Goal: Book appointment/travel/reservation

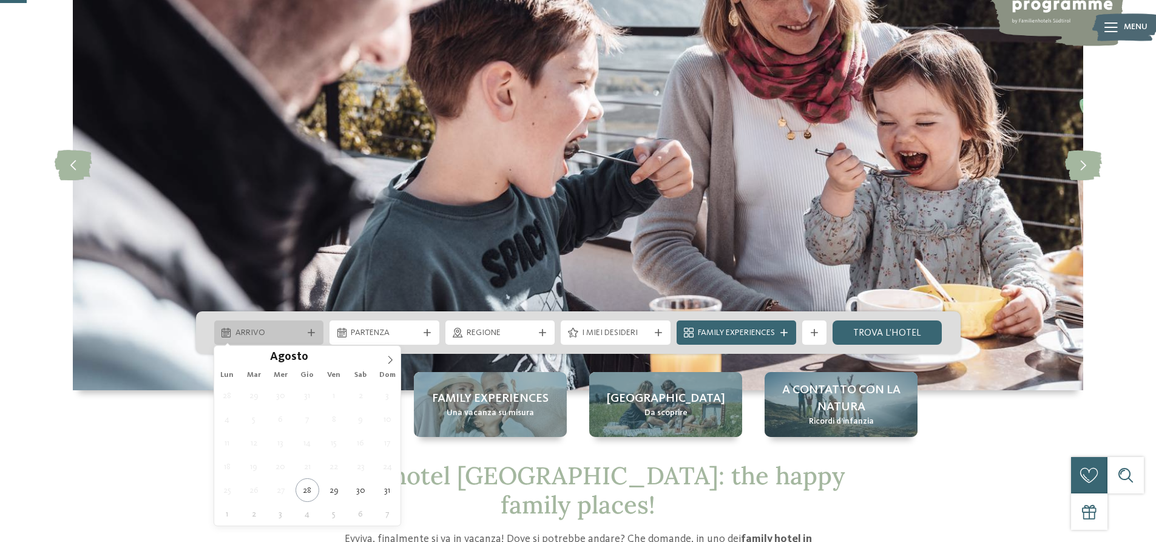
click at [303, 334] on div "Arrivo" at bounding box center [268, 332] width 73 height 13
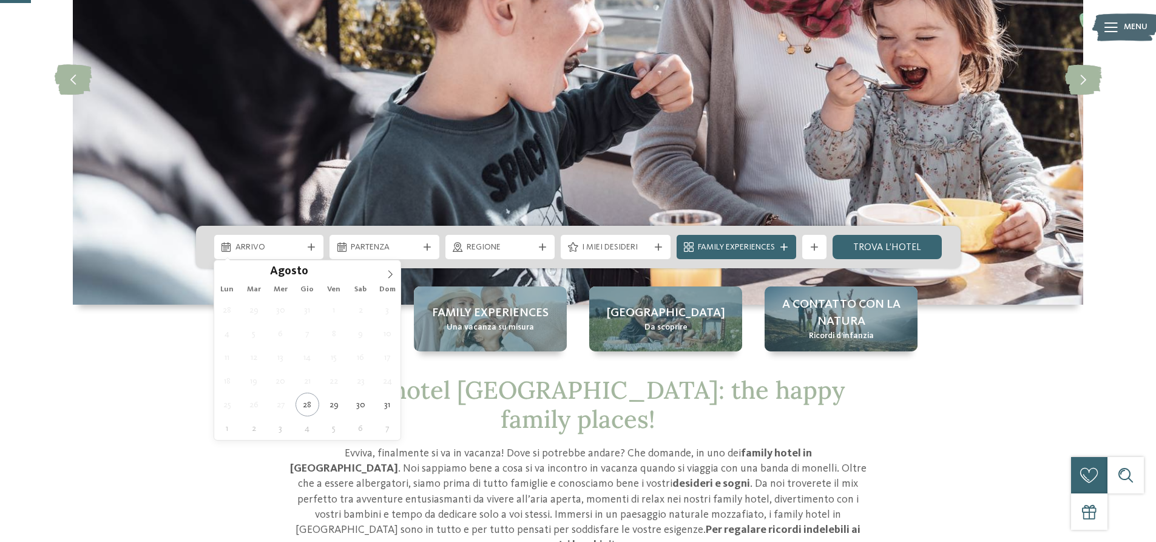
scroll to position [303, 0]
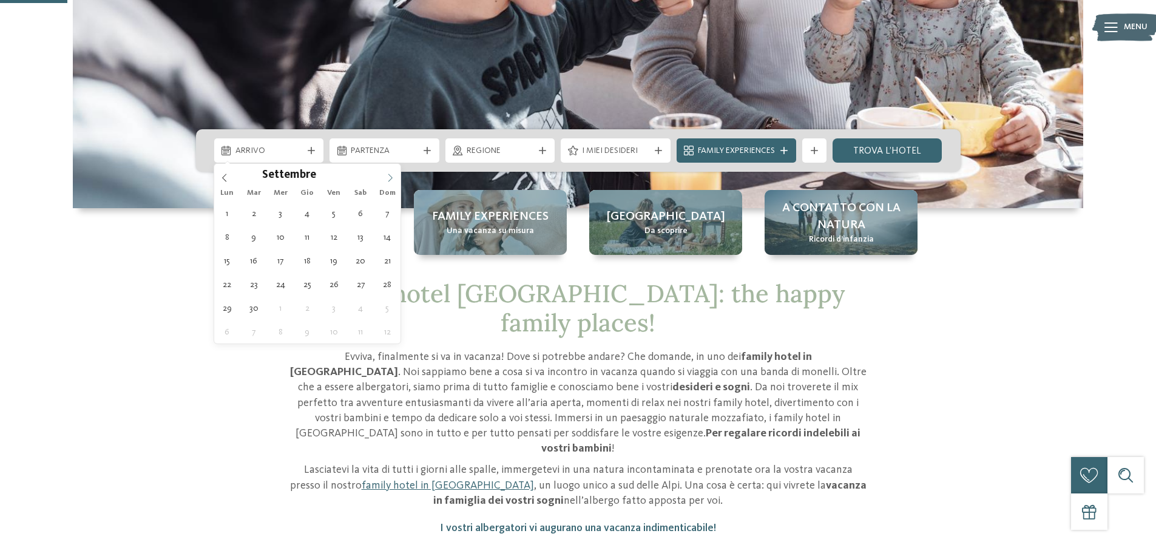
click at [390, 174] on icon at bounding box center [390, 178] width 8 height 8
type div "26.12.2025"
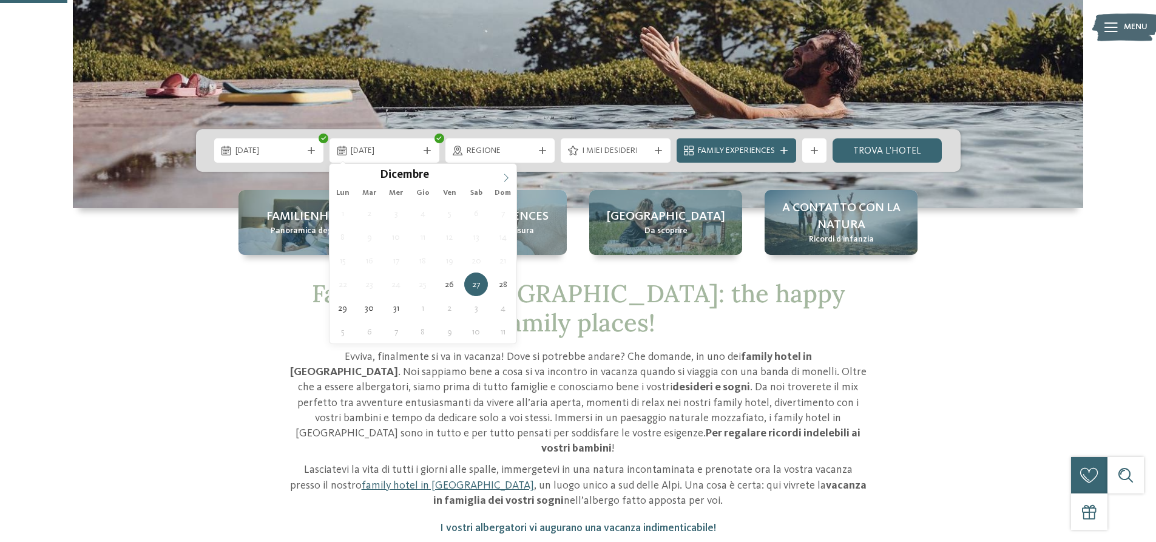
click at [505, 175] on icon at bounding box center [506, 178] width 8 height 8
drag, startPoint x: 334, startPoint y: 178, endPoint x: 399, endPoint y: 176, distance: 65.0
click at [334, 179] on div "Dicembre ****" at bounding box center [423, 174] width 187 height 21
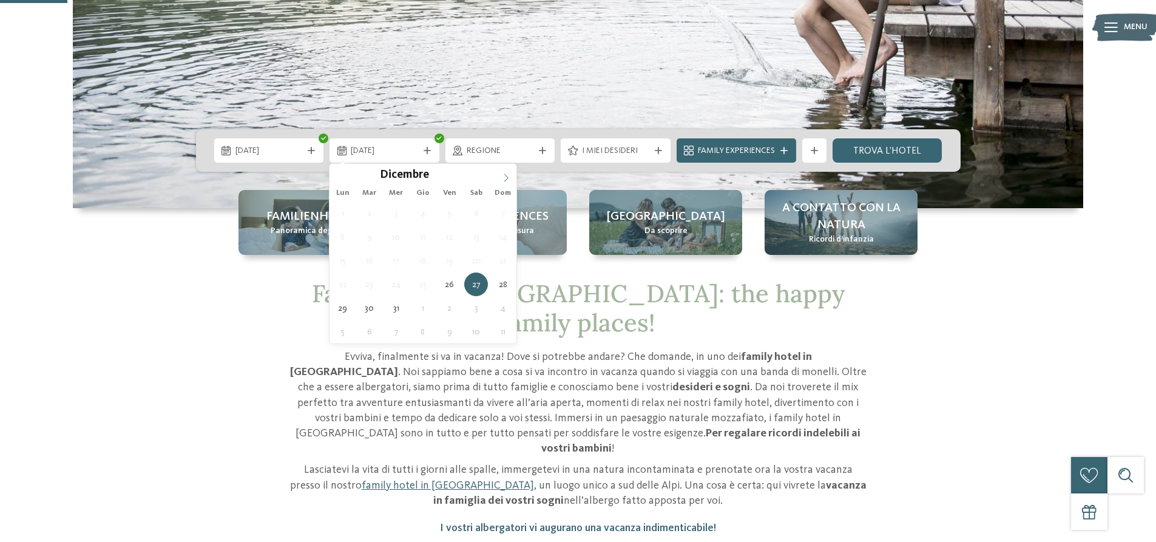
type input "****"
click at [506, 178] on icon at bounding box center [506, 178] width 8 height 8
type div "03.01.2026"
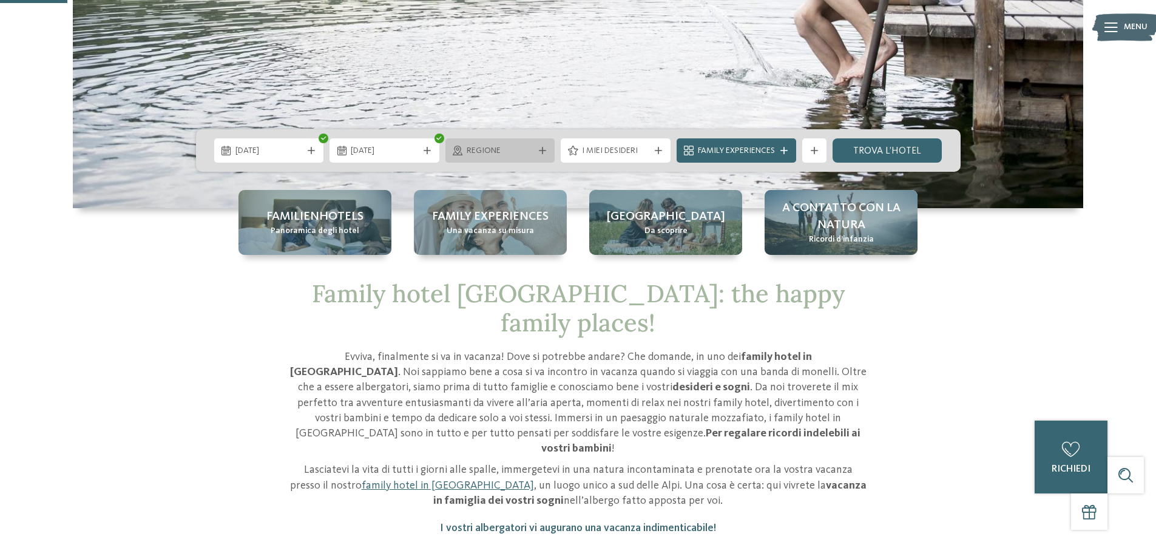
click at [540, 152] on icon at bounding box center [542, 150] width 7 height 7
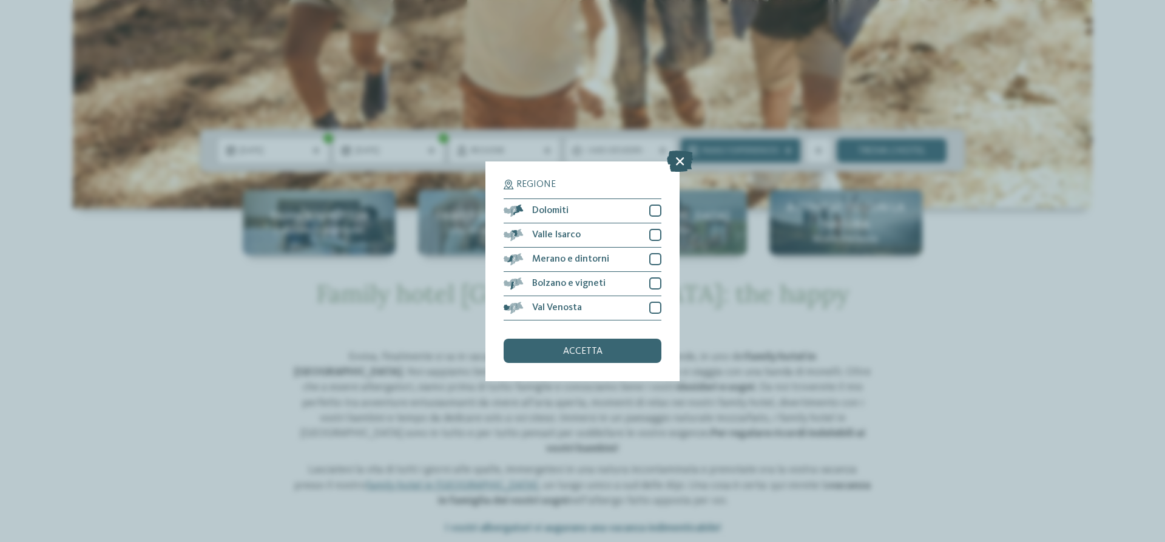
click at [679, 156] on icon at bounding box center [680, 160] width 26 height 21
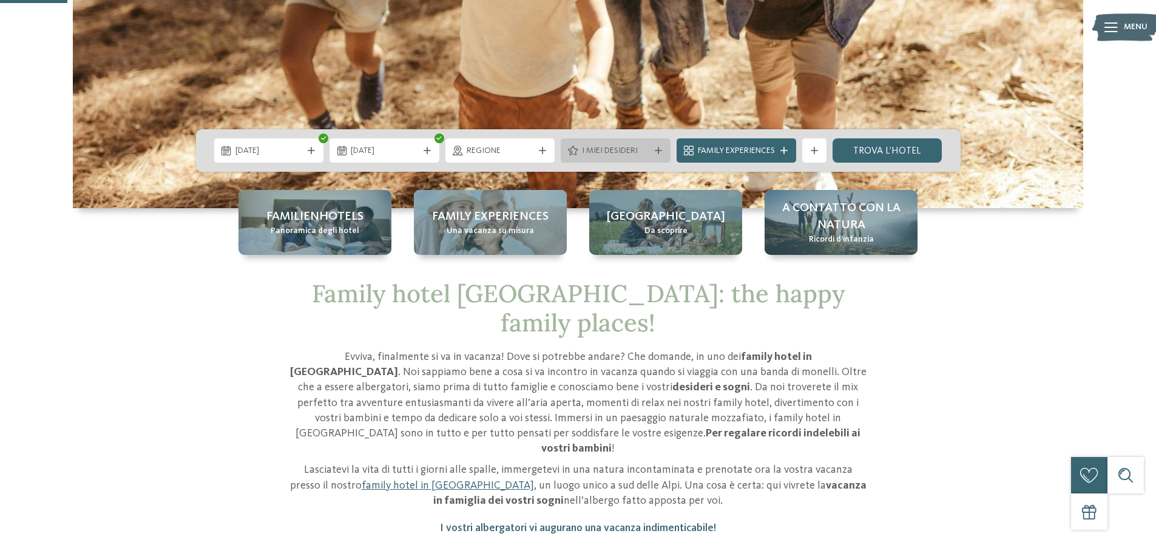
click at [639, 157] on span "I miei desideri" at bounding box center [615, 151] width 67 height 12
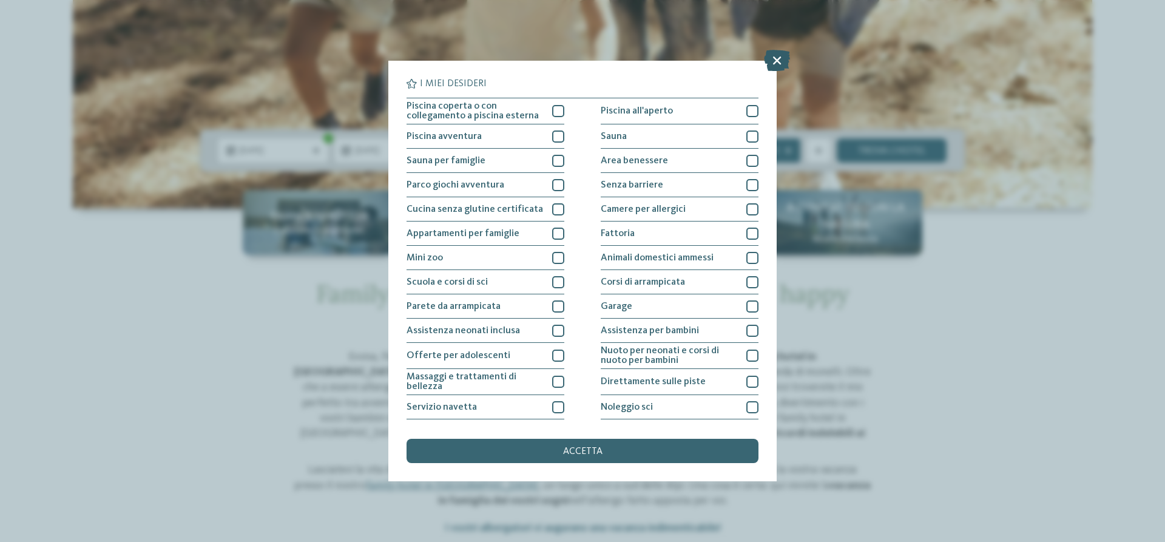
click at [775, 61] on icon at bounding box center [777, 60] width 26 height 21
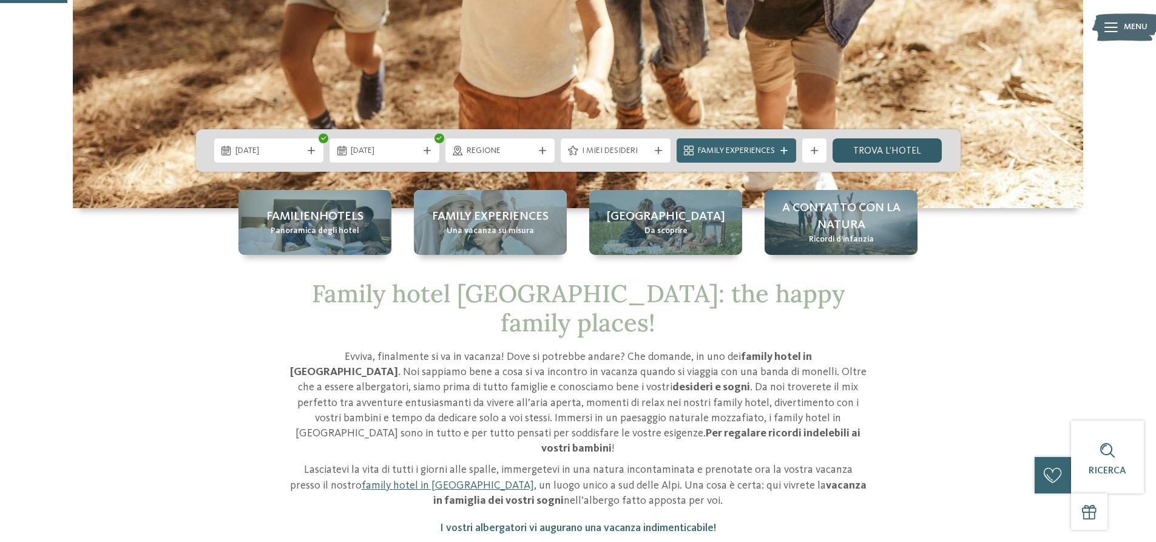
click at [883, 143] on link "trova l’hotel" at bounding box center [888, 150] width 110 height 24
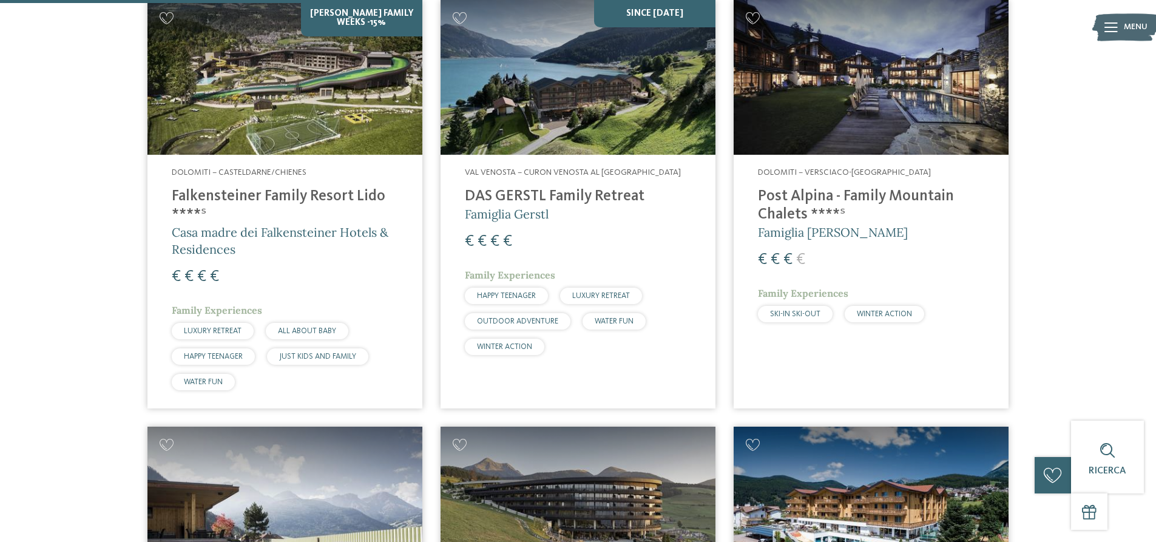
scroll to position [823, 0]
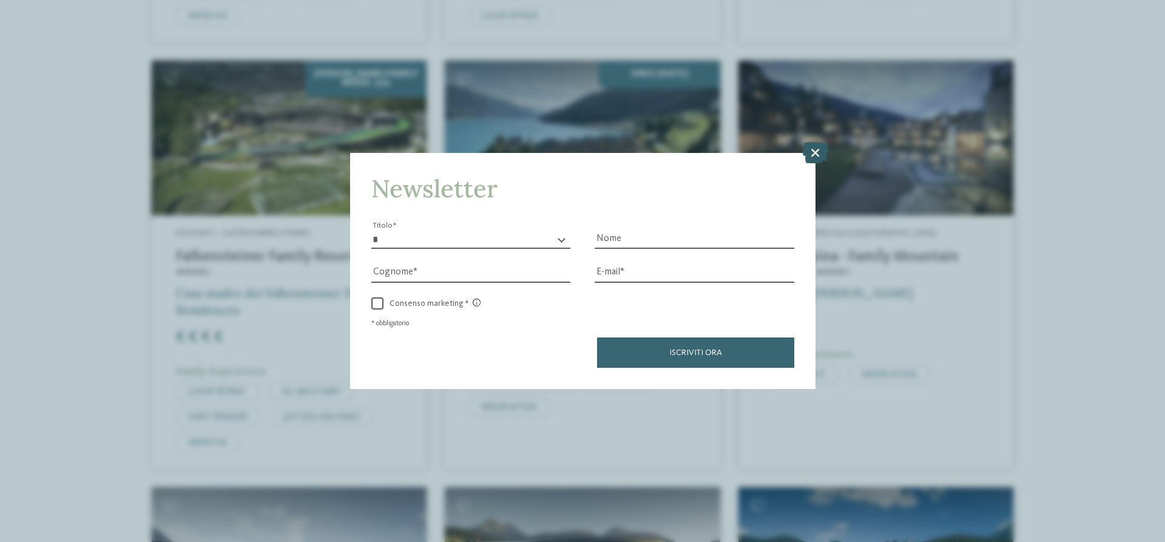
click at [821, 147] on icon at bounding box center [815, 152] width 26 height 21
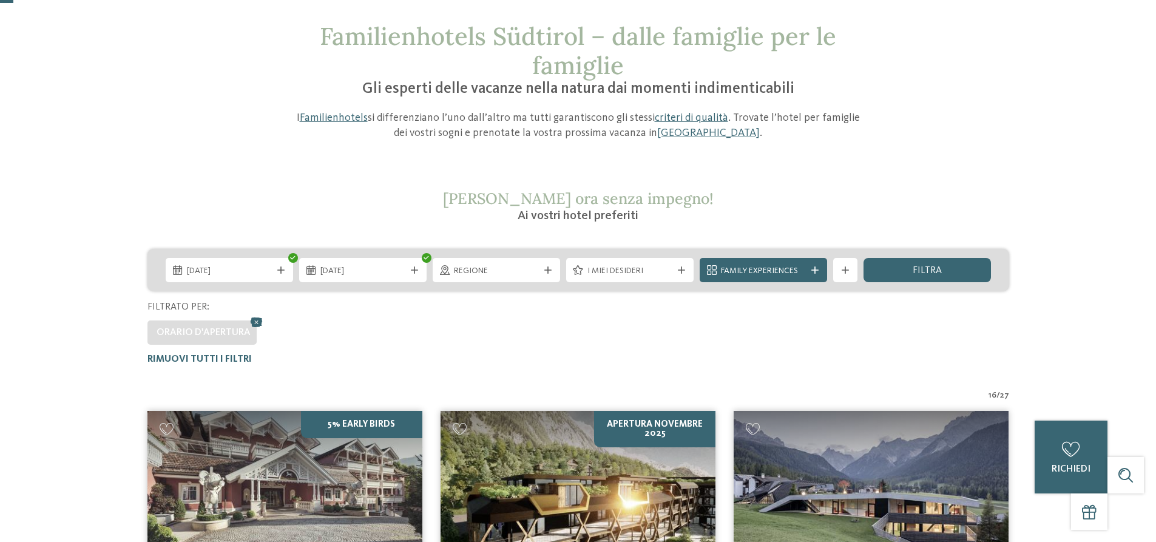
scroll to position [398, 0]
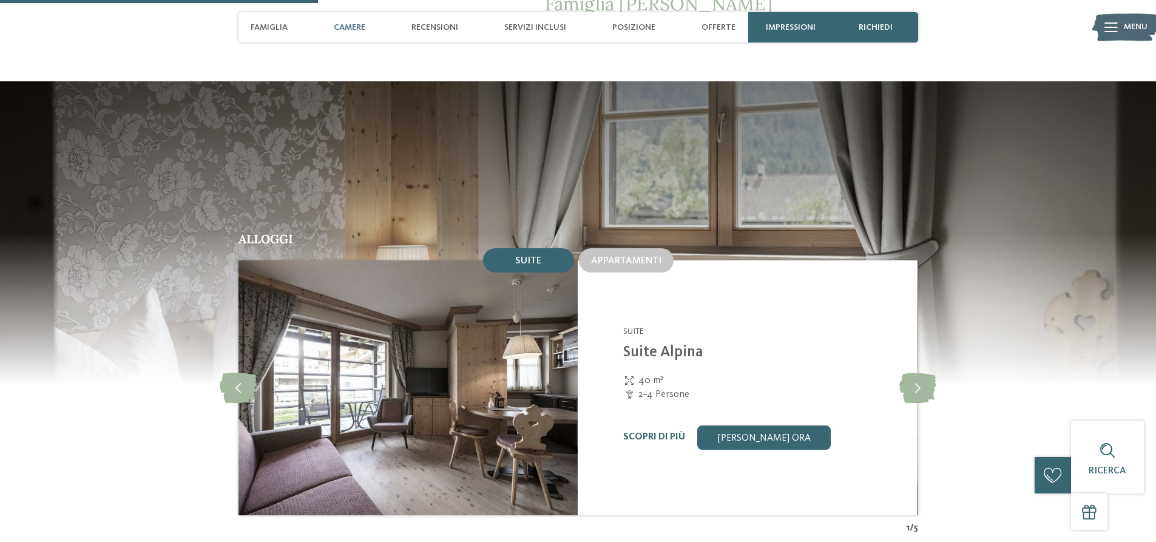
scroll to position [1214, 0]
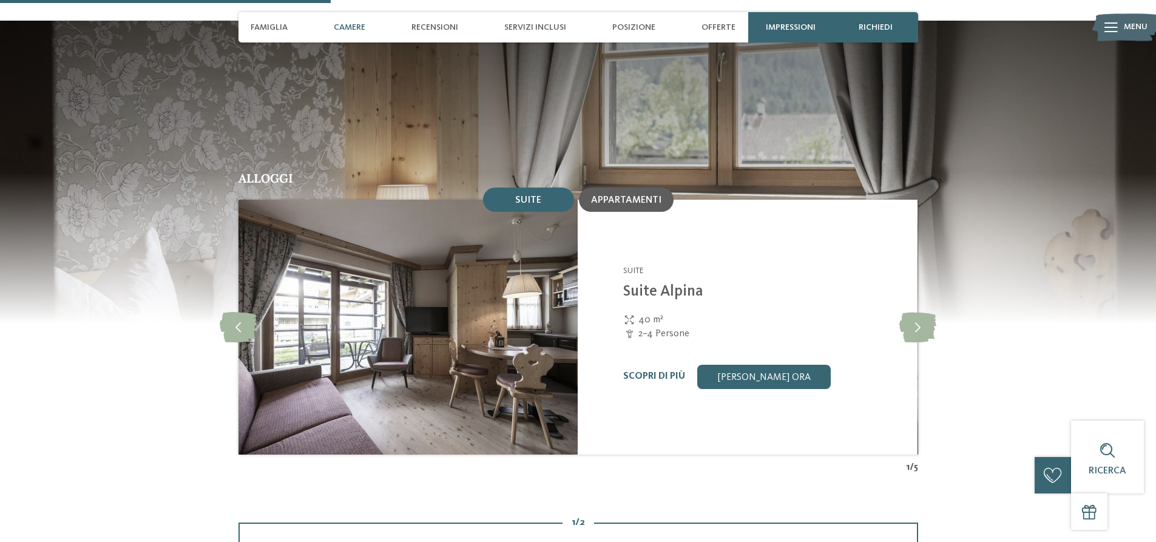
click at [651, 195] on span "Appartamenti" at bounding box center [626, 200] width 70 height 10
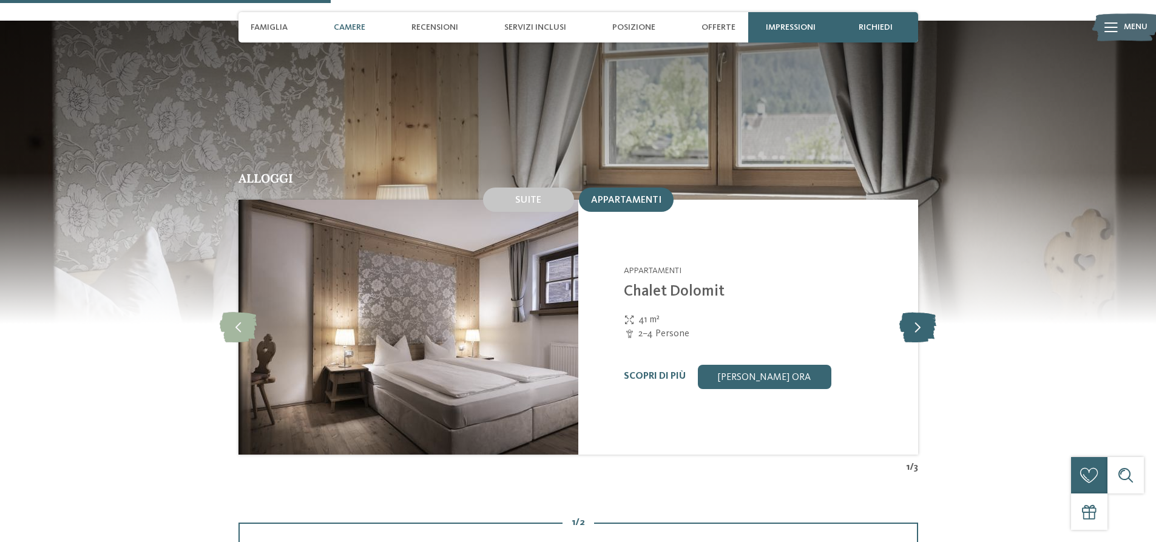
click at [910, 312] on icon at bounding box center [918, 327] width 37 height 30
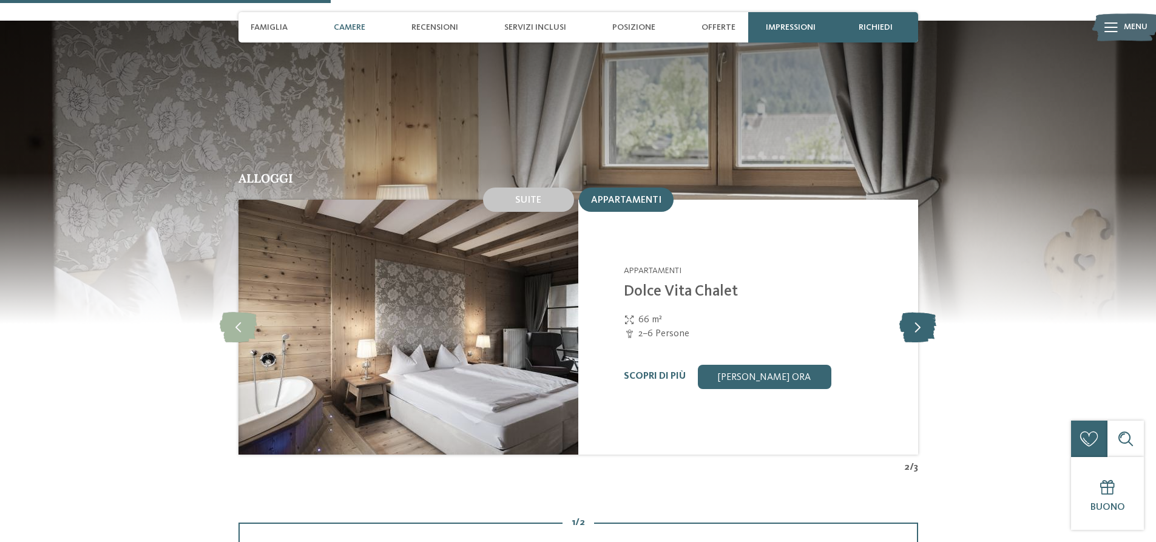
click at [910, 312] on icon at bounding box center [918, 327] width 37 height 30
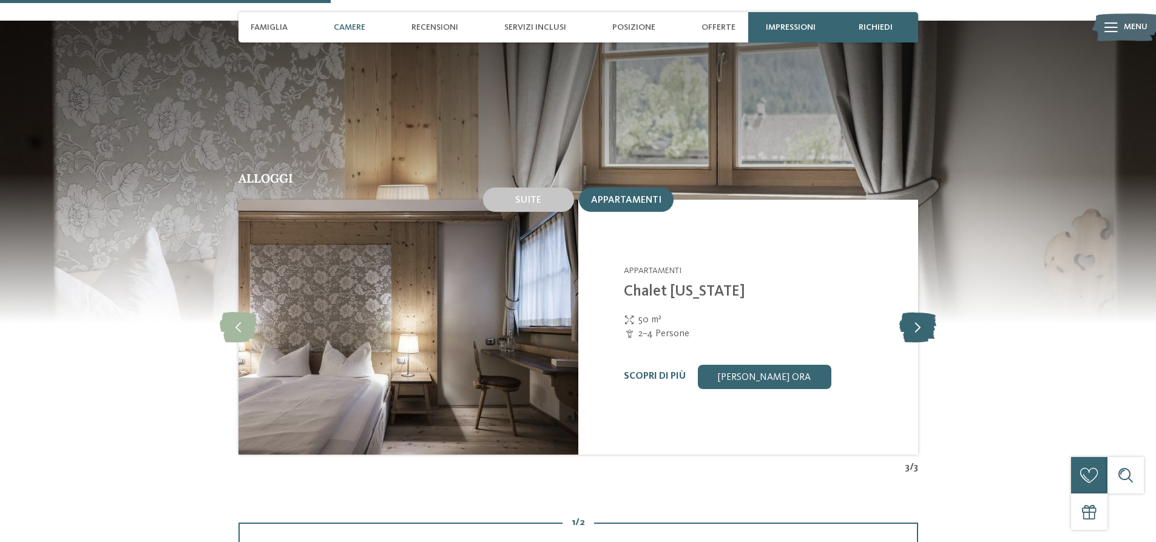
click at [909, 312] on icon at bounding box center [918, 327] width 37 height 30
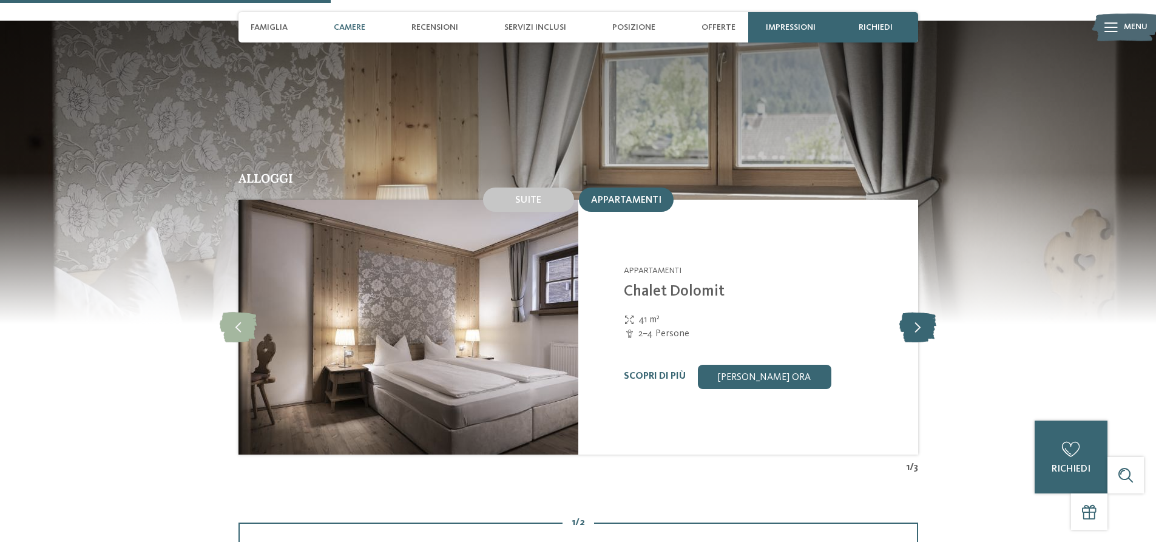
click at [908, 312] on icon at bounding box center [918, 327] width 37 height 30
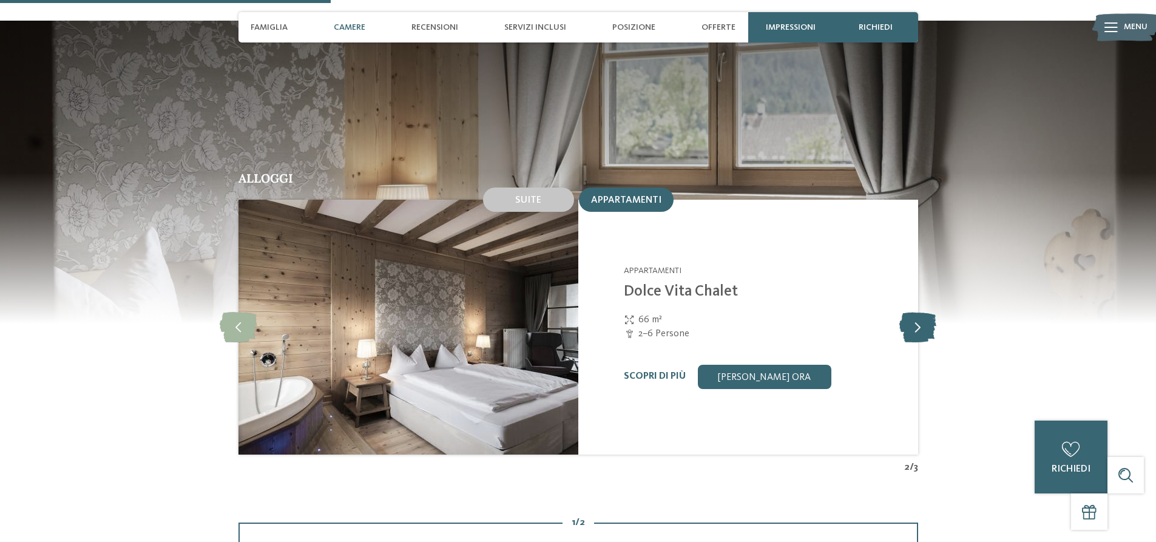
click at [907, 312] on icon at bounding box center [918, 327] width 37 height 30
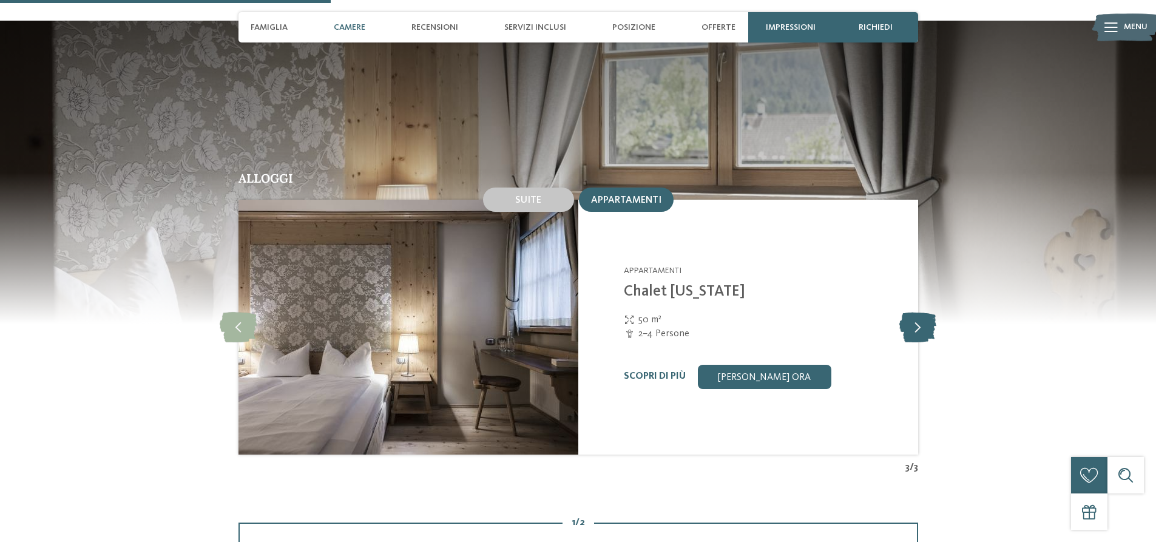
click at [907, 312] on icon at bounding box center [918, 327] width 37 height 30
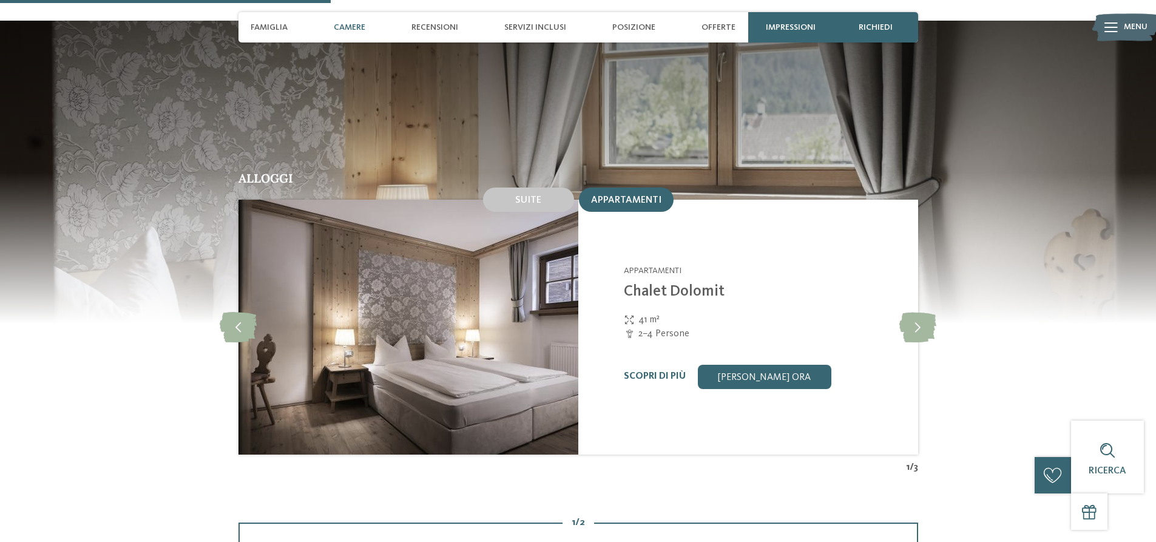
click at [496, 311] on img at bounding box center [409, 327] width 340 height 255
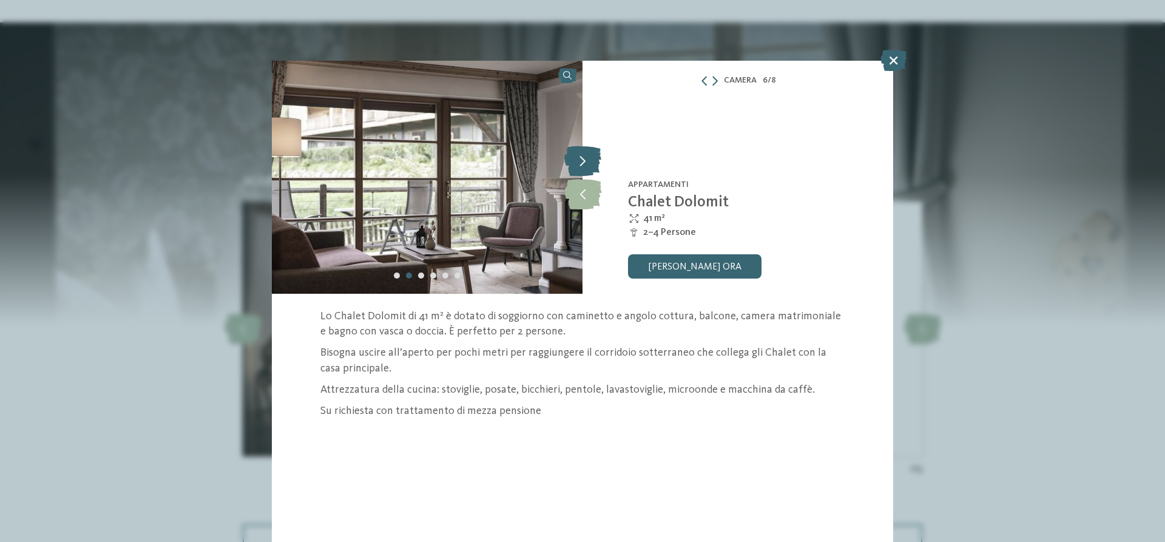
click at [579, 166] on icon at bounding box center [582, 161] width 37 height 30
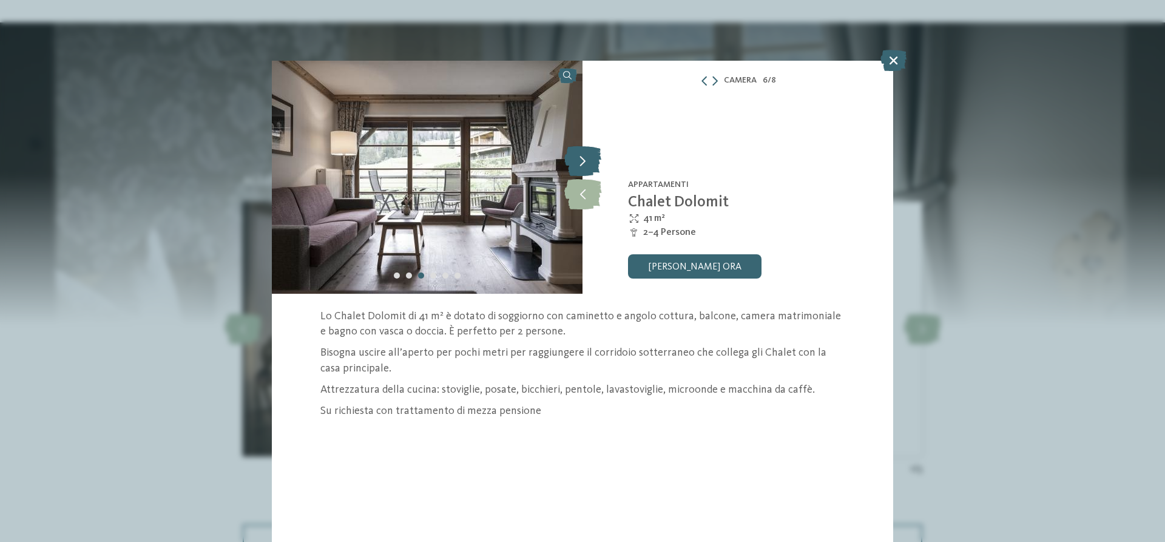
click at [579, 166] on icon at bounding box center [582, 161] width 37 height 30
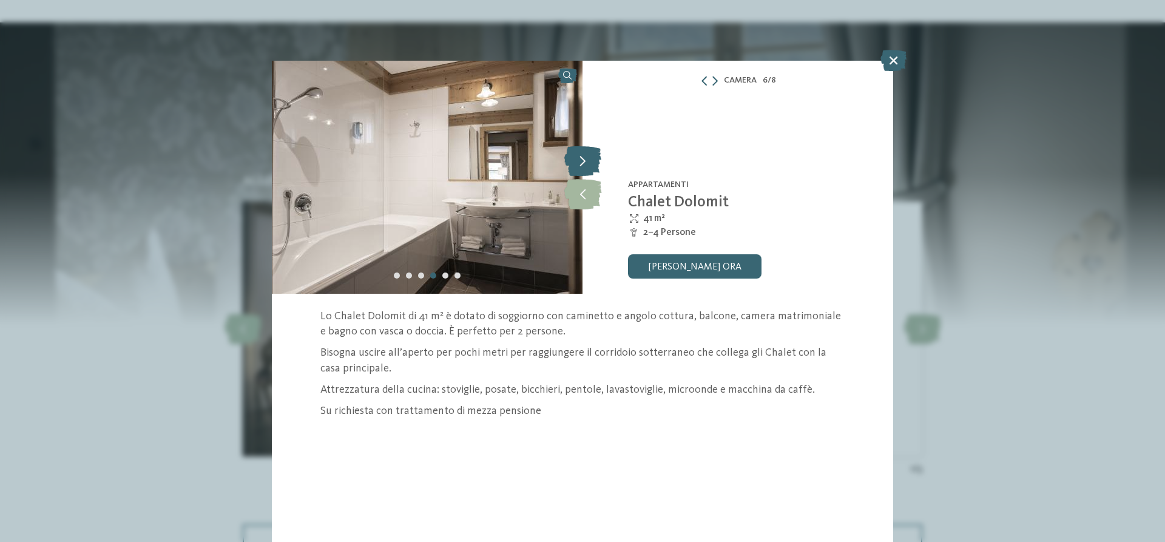
click at [579, 166] on icon at bounding box center [582, 161] width 37 height 30
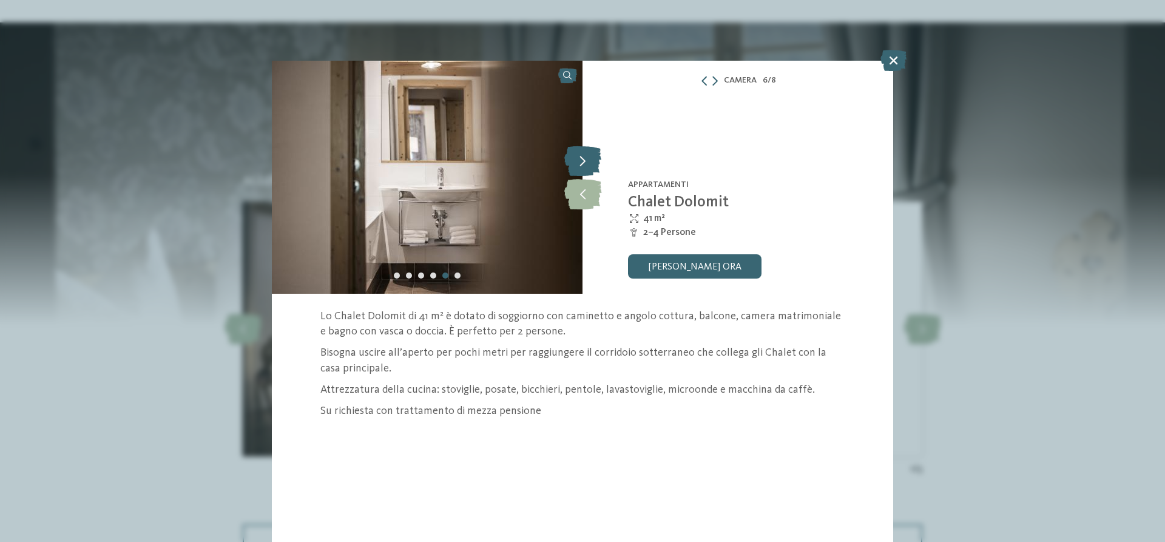
click at [578, 166] on icon at bounding box center [582, 161] width 37 height 30
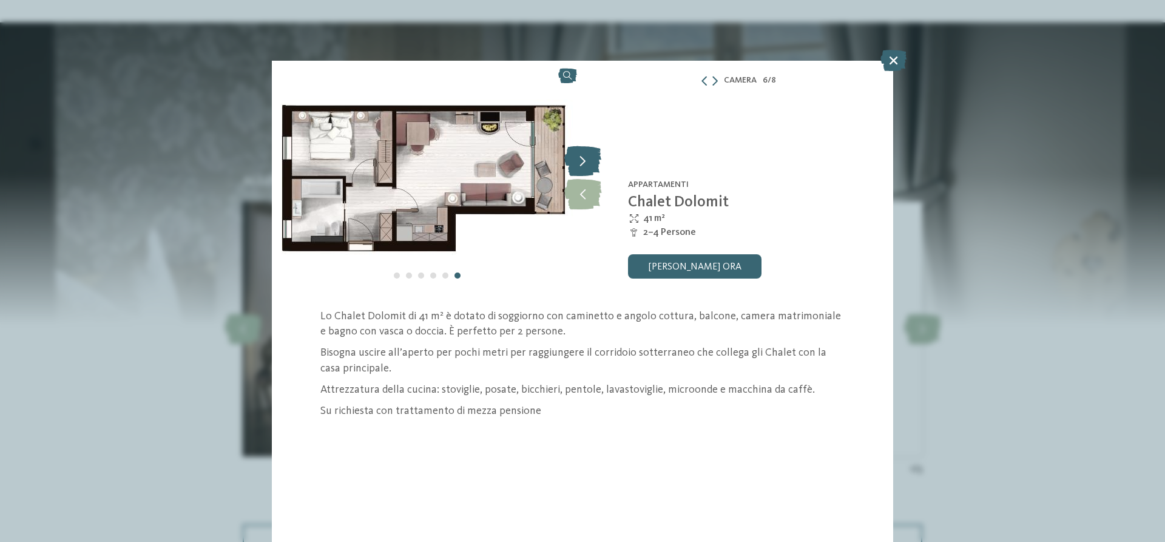
click at [578, 167] on icon at bounding box center [582, 161] width 37 height 30
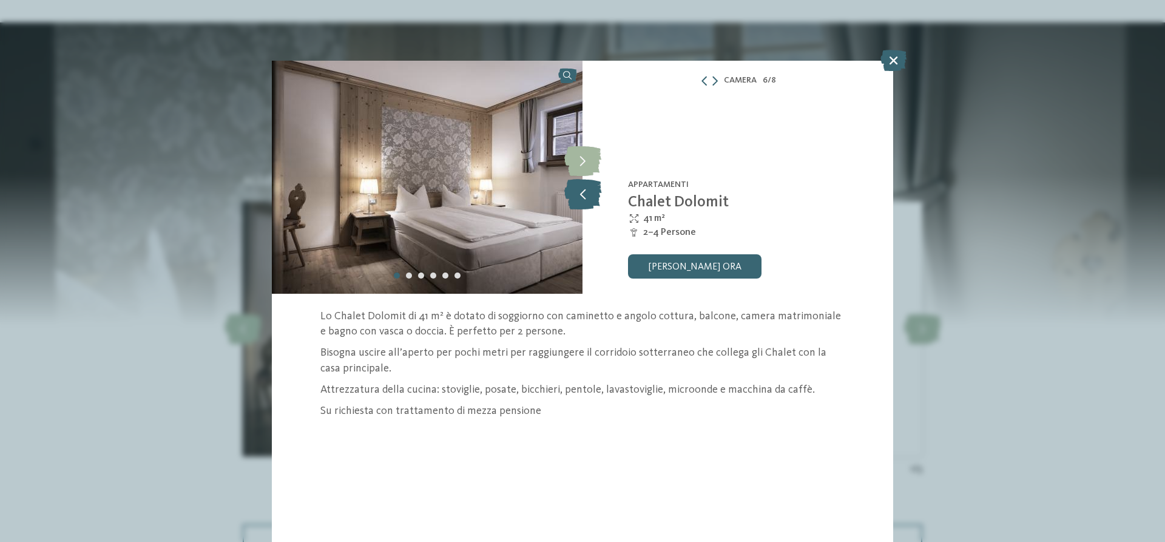
click at [588, 209] on icon at bounding box center [582, 194] width 37 height 30
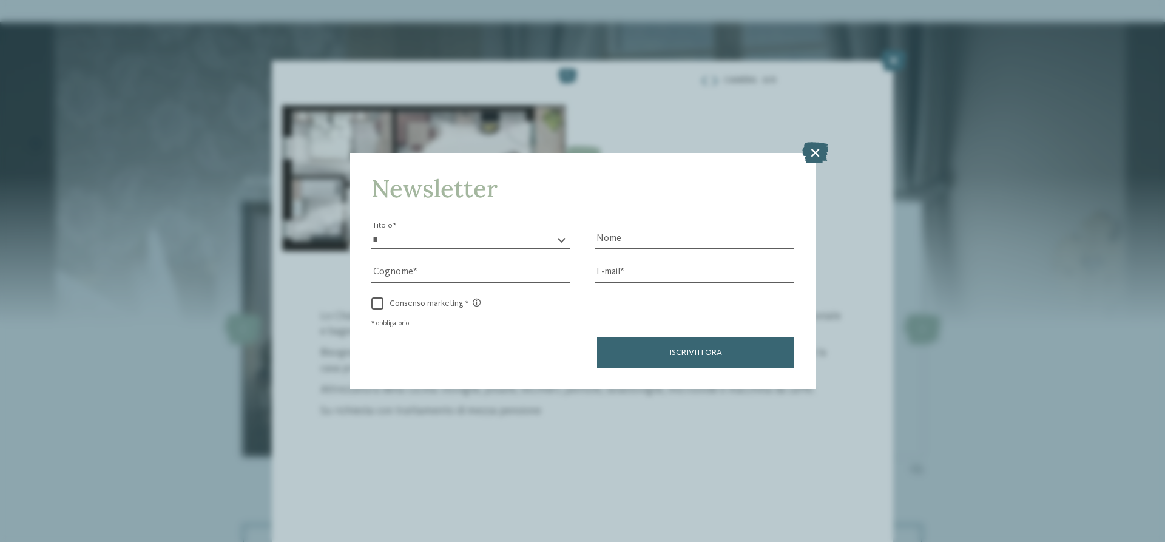
drag, startPoint x: 824, startPoint y: 146, endPoint x: 774, endPoint y: 121, distance: 56.2
click at [824, 146] on icon at bounding box center [815, 152] width 26 height 21
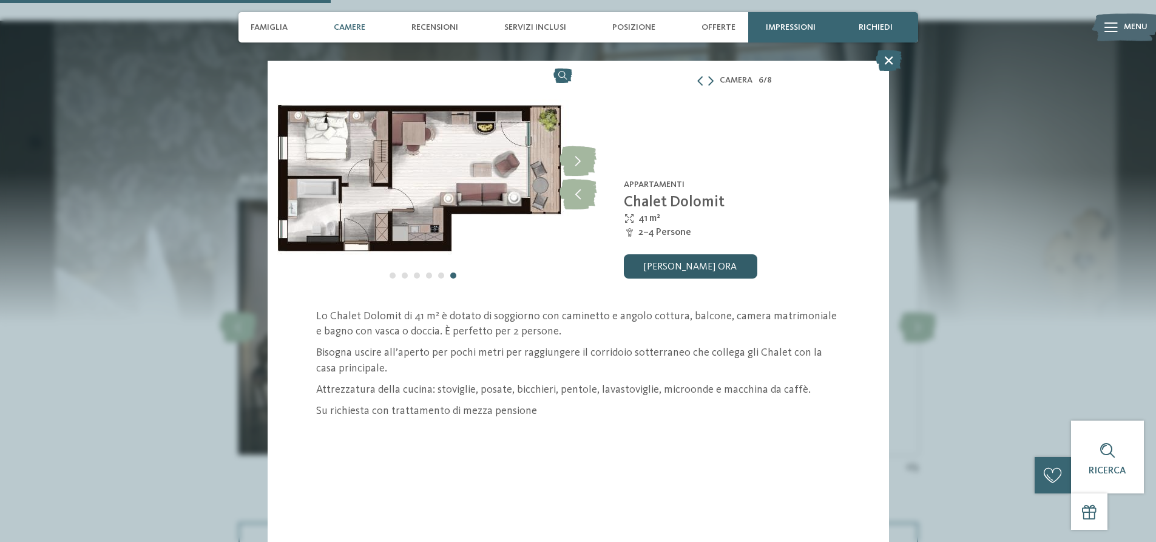
click at [719, 271] on link "[PERSON_NAME] ora" at bounding box center [691, 266] width 134 height 24
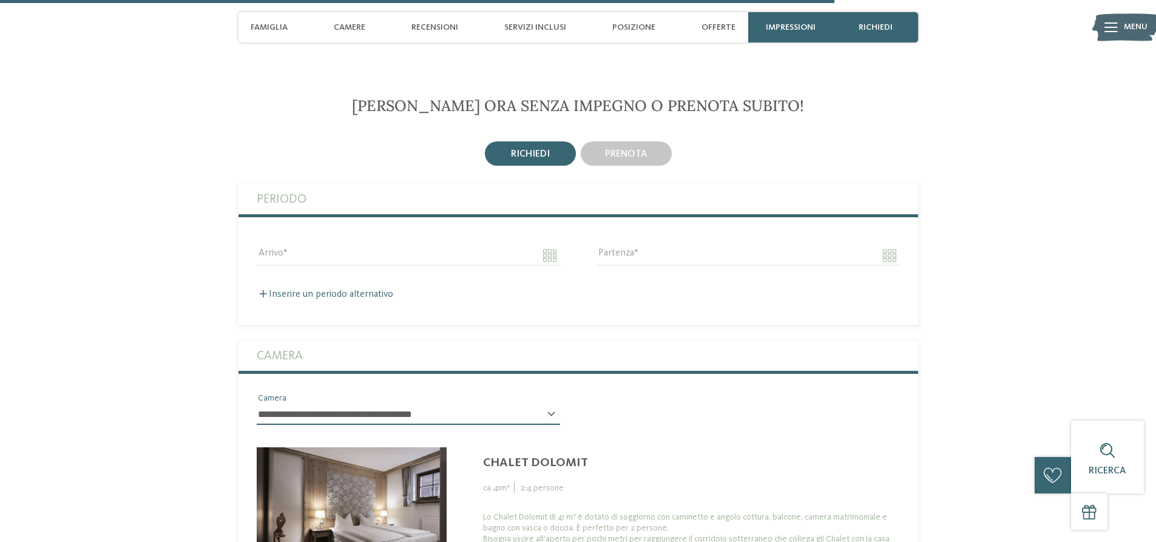
scroll to position [3201, 0]
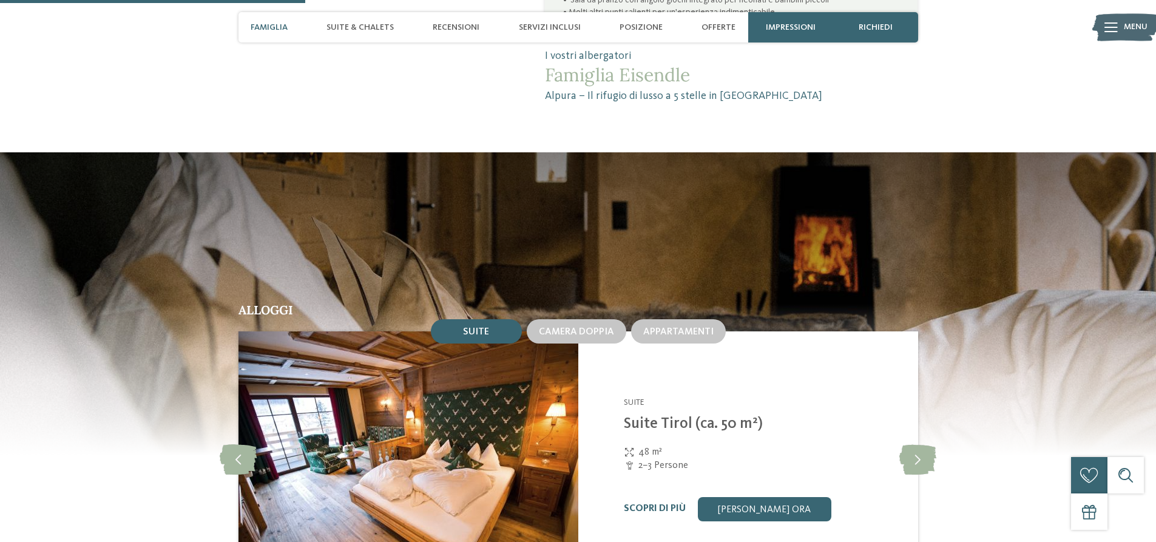
scroll to position [1214, 0]
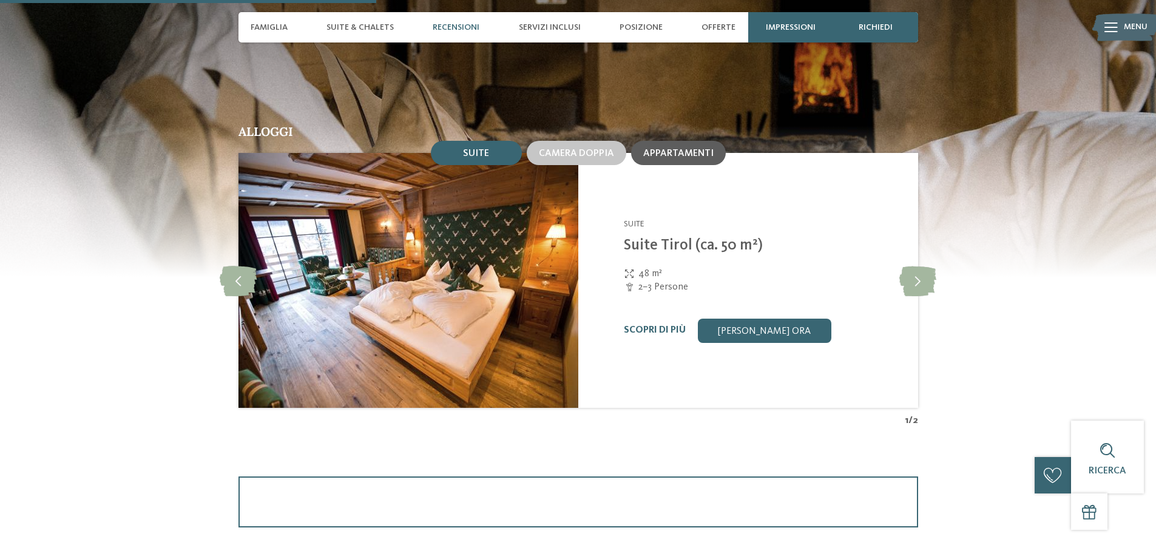
click at [671, 147] on div "Appartamenti" at bounding box center [678, 153] width 95 height 24
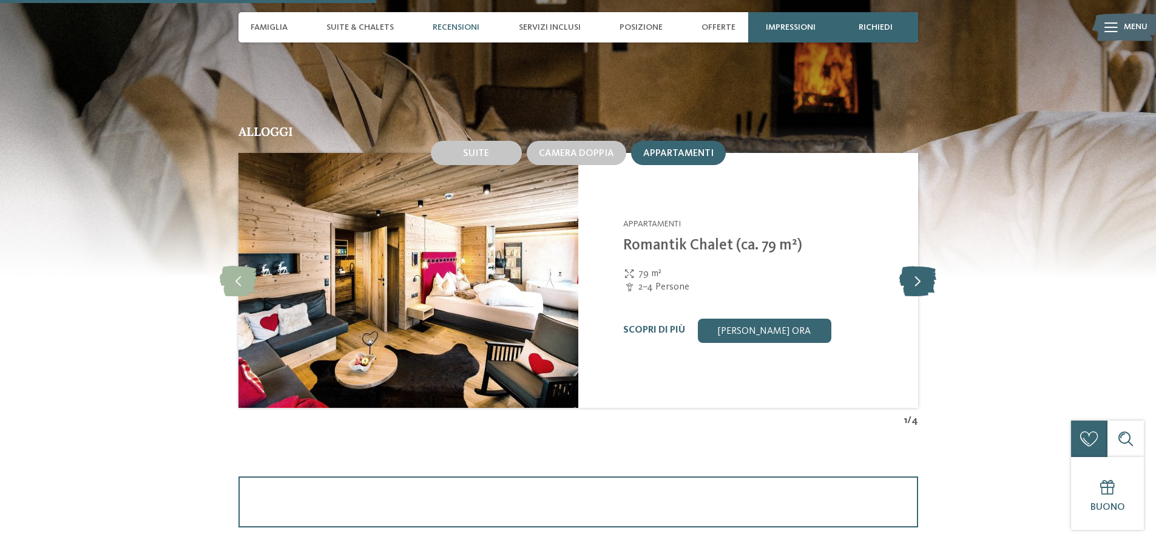
click at [909, 285] on icon at bounding box center [918, 280] width 37 height 30
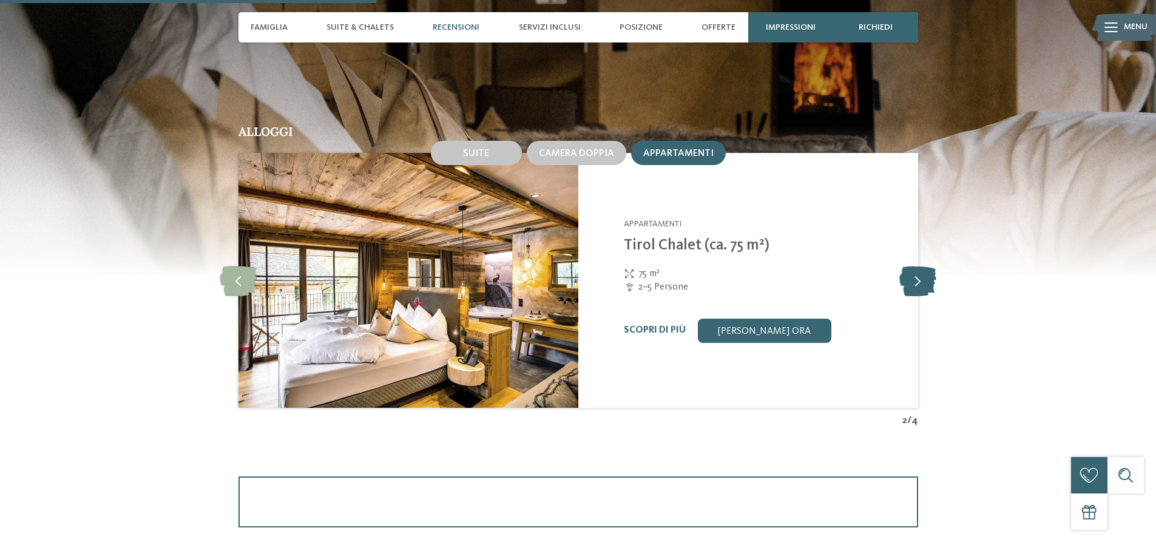
click at [909, 285] on icon at bounding box center [918, 280] width 37 height 30
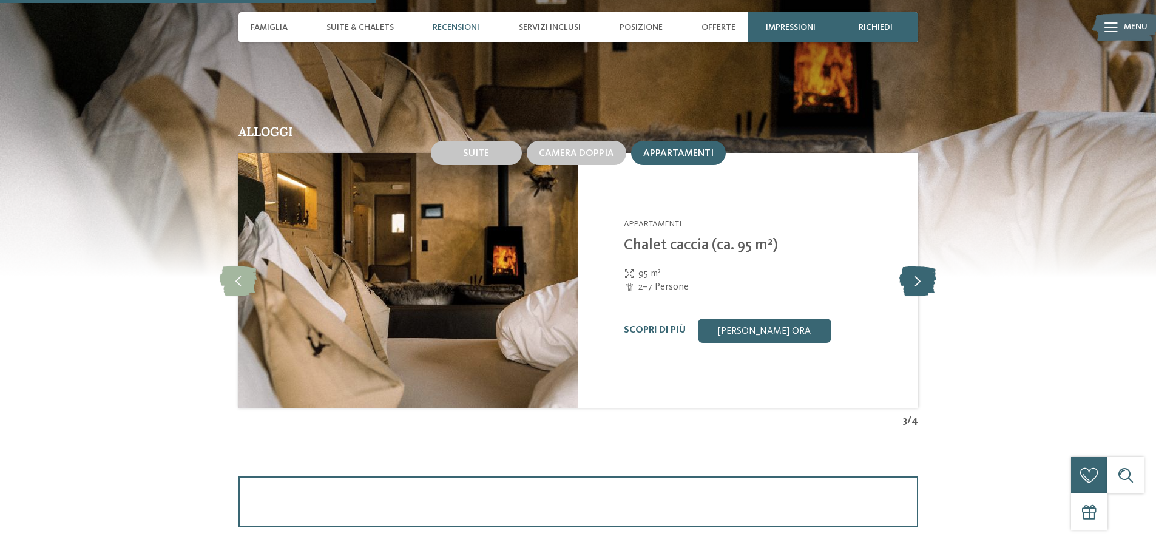
click at [907, 285] on icon at bounding box center [918, 280] width 37 height 30
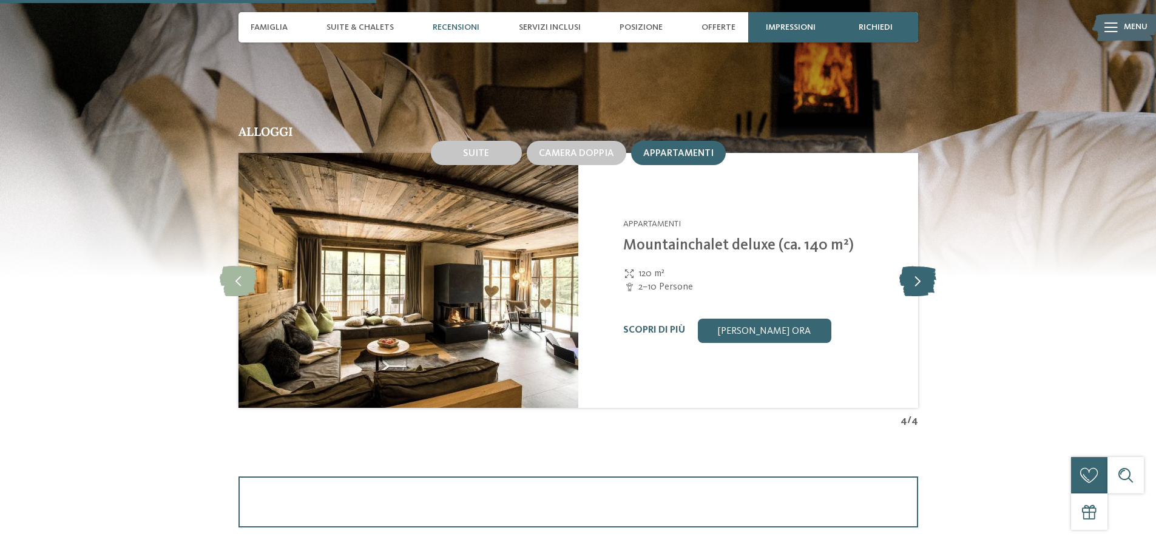
click at [906, 285] on icon at bounding box center [918, 280] width 37 height 30
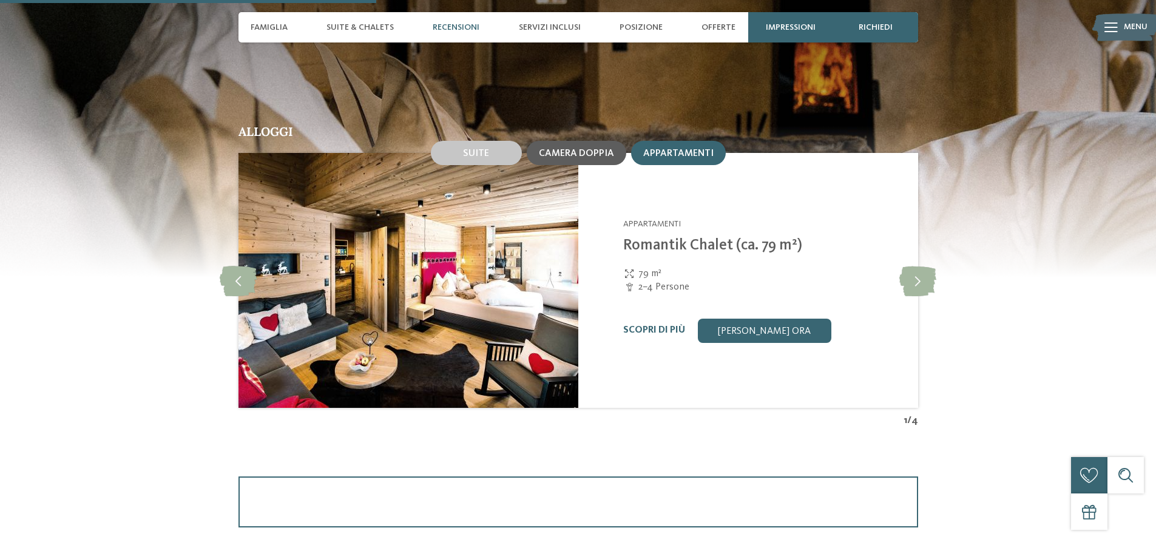
click at [584, 159] on div "Camera doppia" at bounding box center [577, 153] width 100 height 24
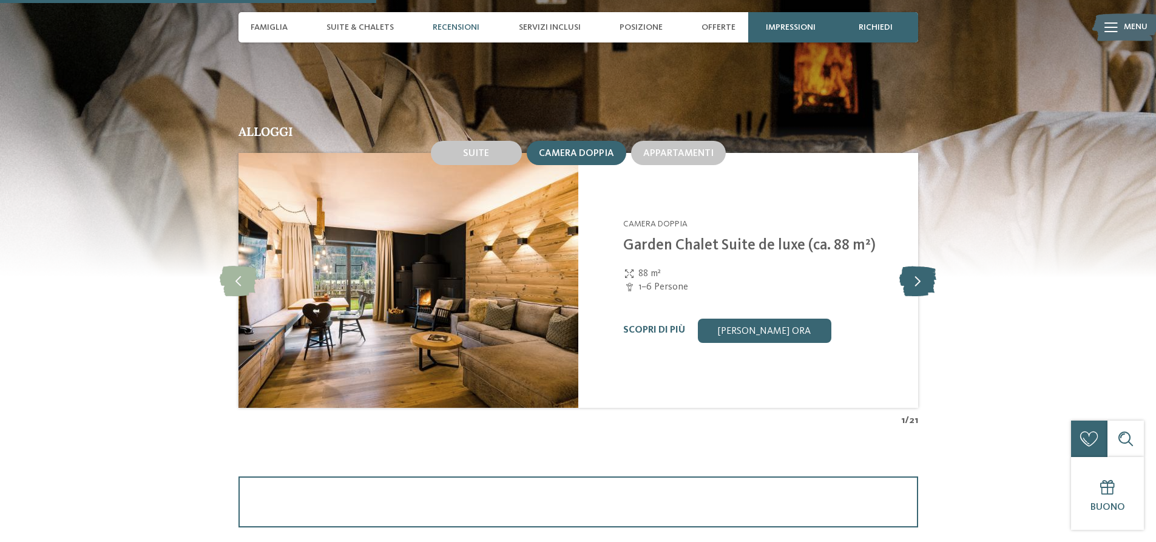
click at [920, 280] on icon at bounding box center [918, 280] width 37 height 30
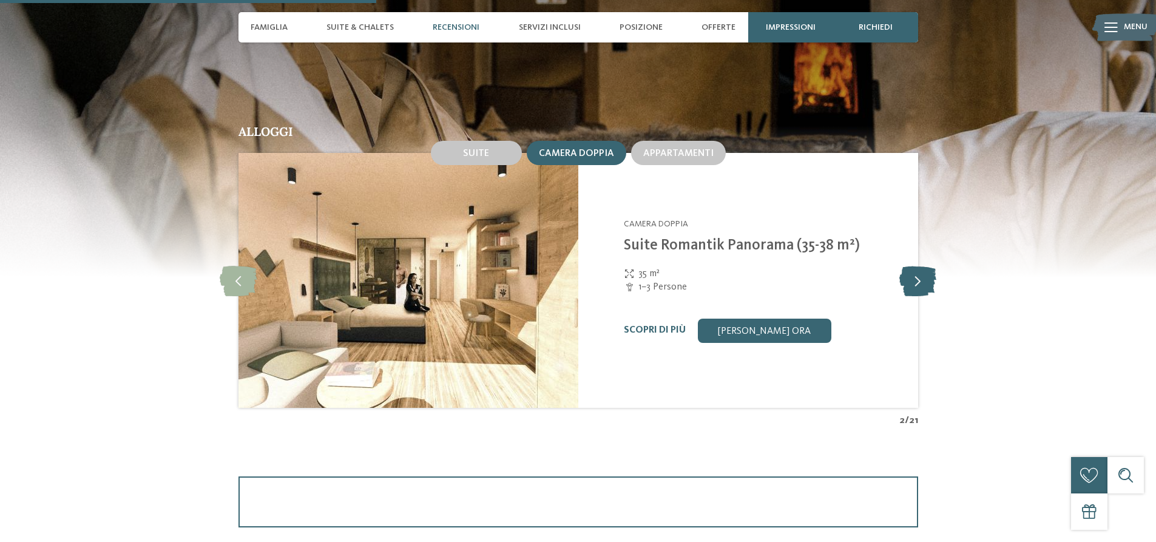
click at [918, 280] on icon at bounding box center [918, 280] width 37 height 30
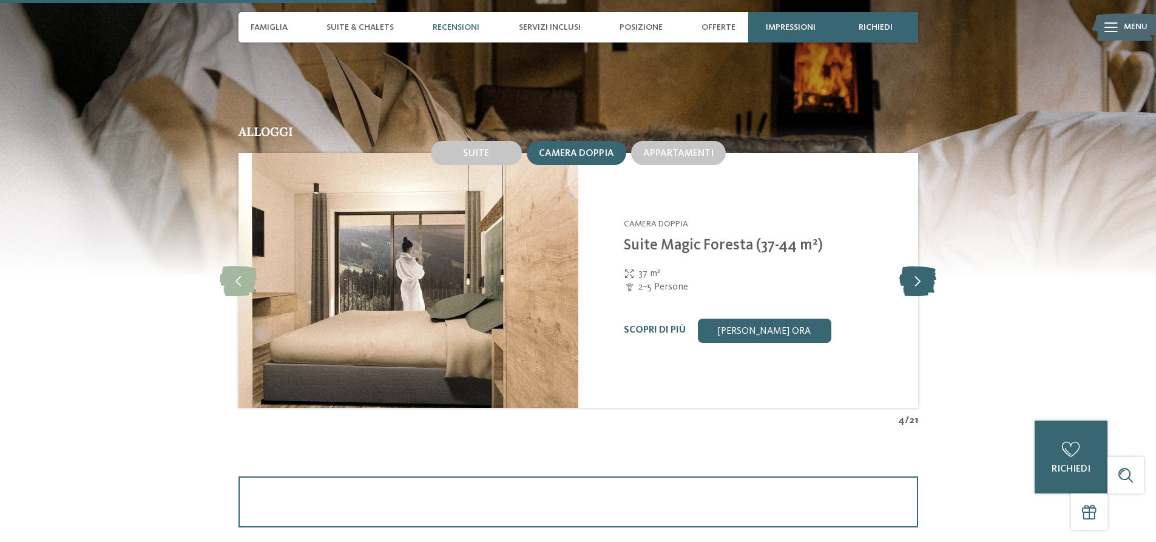
click at [918, 280] on icon at bounding box center [918, 280] width 37 height 30
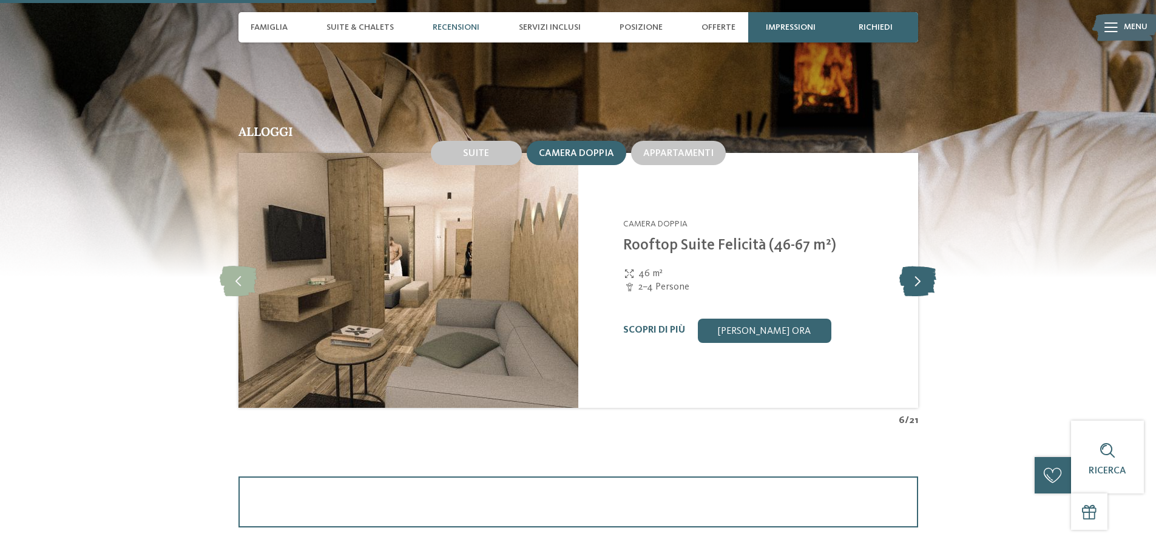
click at [918, 280] on icon at bounding box center [918, 280] width 37 height 30
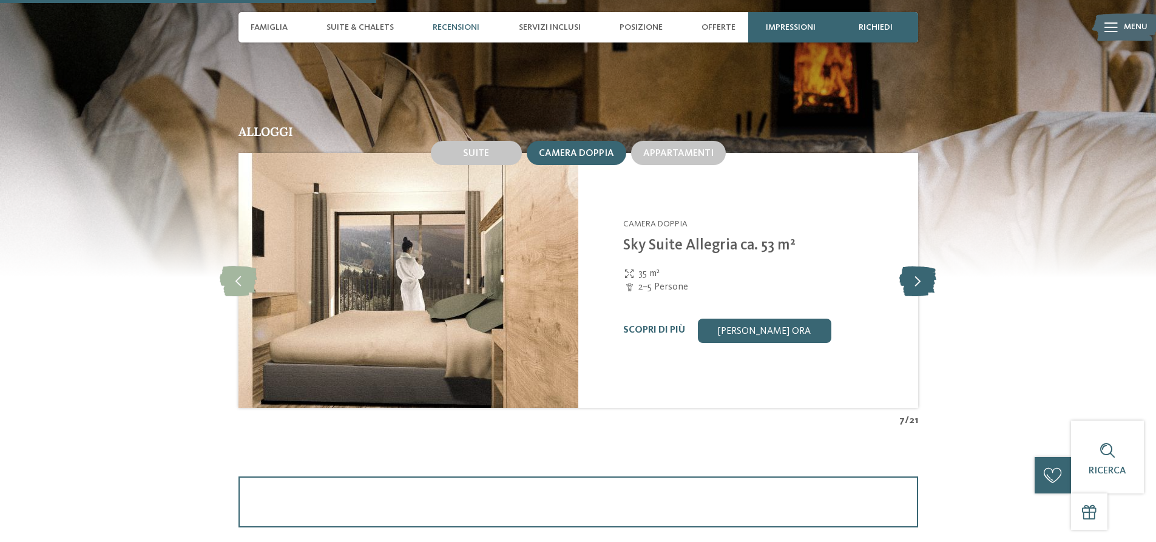
click at [917, 280] on icon at bounding box center [918, 280] width 37 height 30
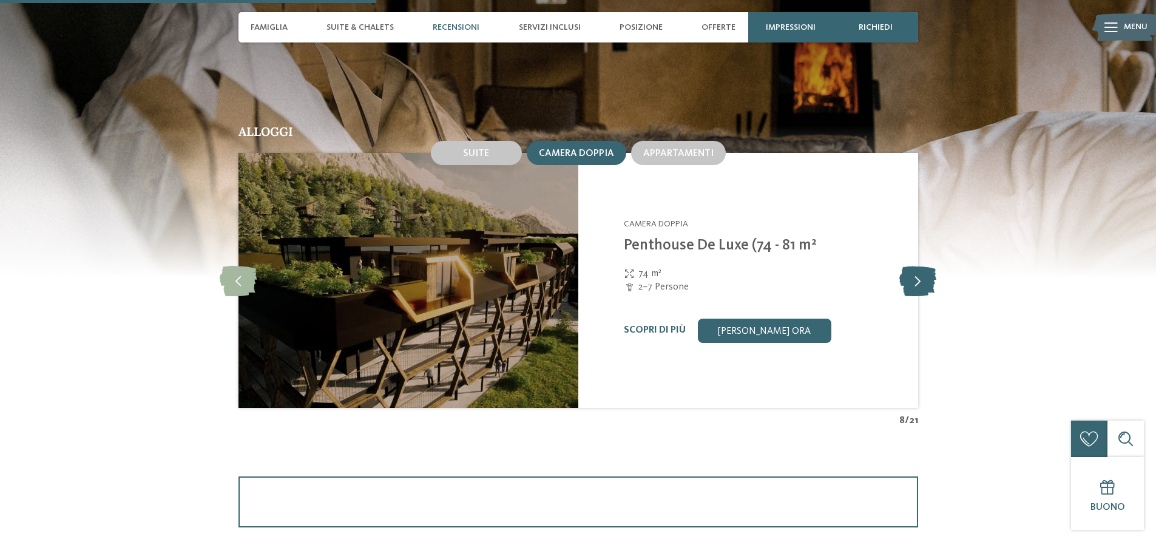
click at [915, 280] on icon at bounding box center [918, 280] width 37 height 30
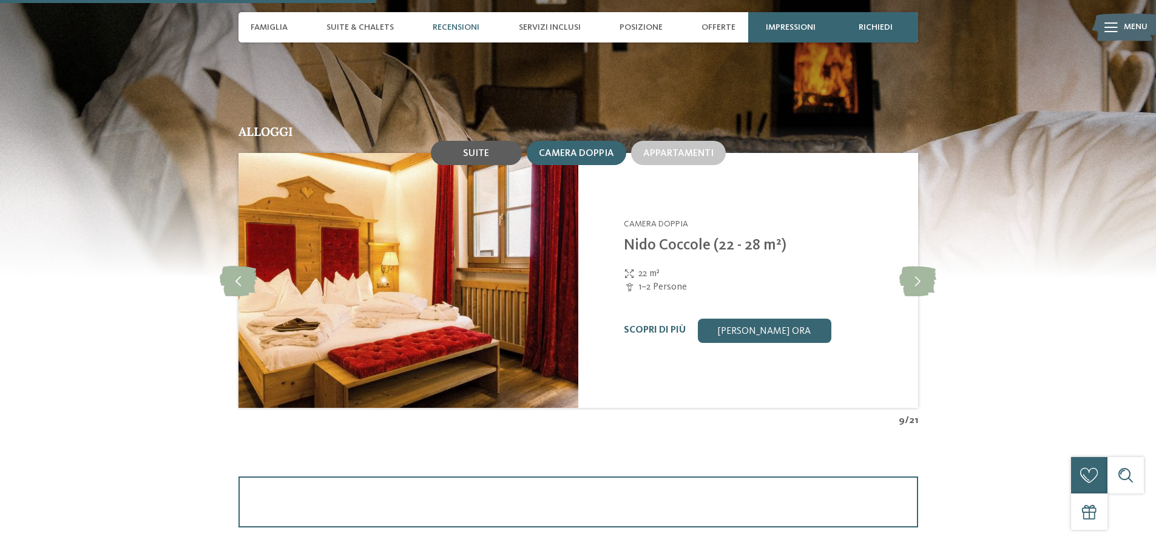
click at [474, 158] on span "Suite" at bounding box center [476, 154] width 26 height 10
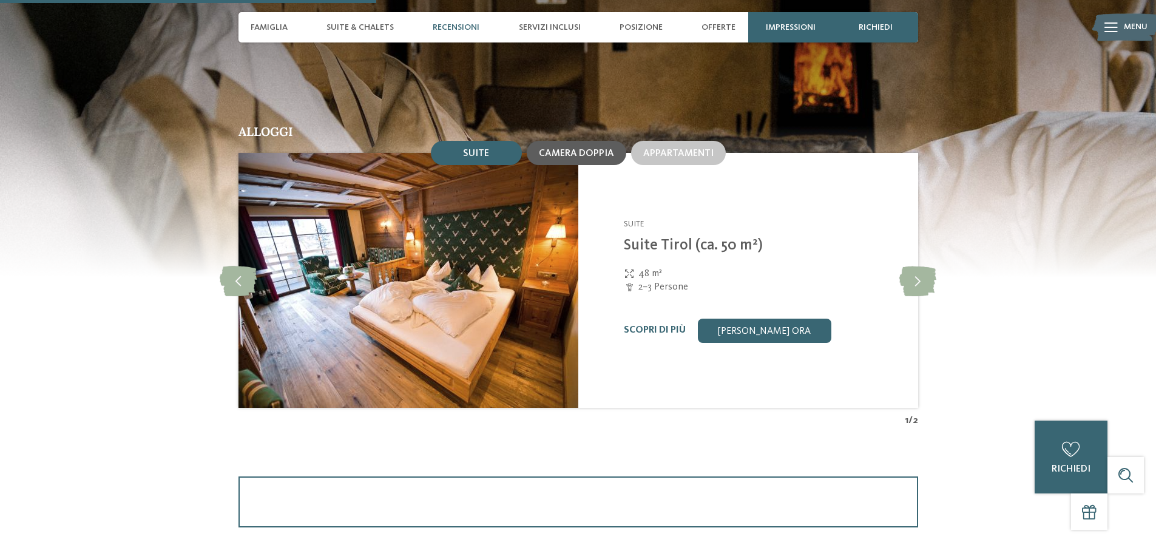
click at [600, 154] on span "Camera doppia" at bounding box center [576, 154] width 75 height 10
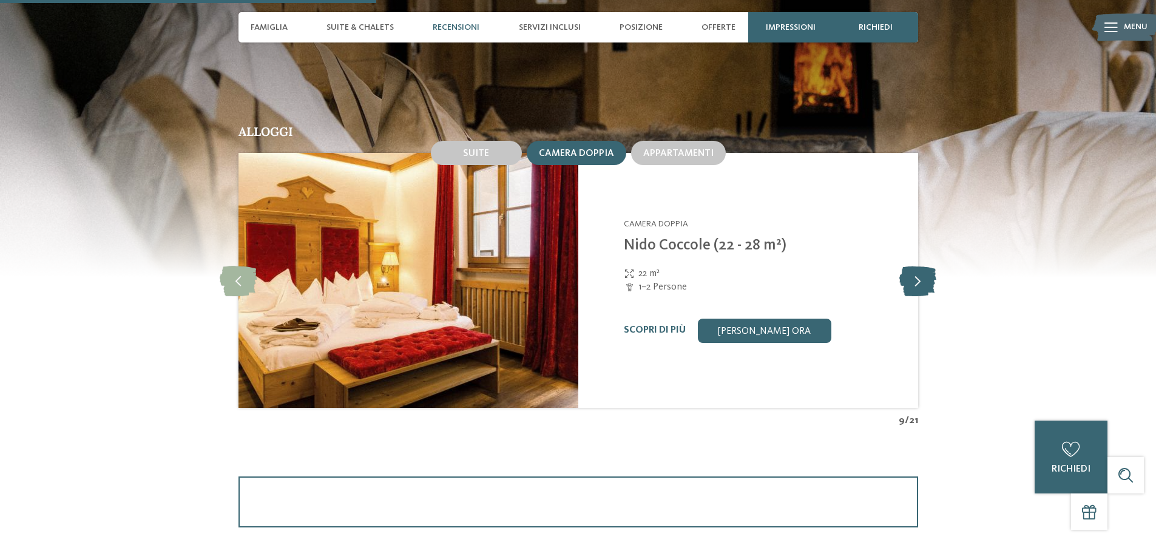
click at [932, 277] on icon at bounding box center [918, 280] width 37 height 30
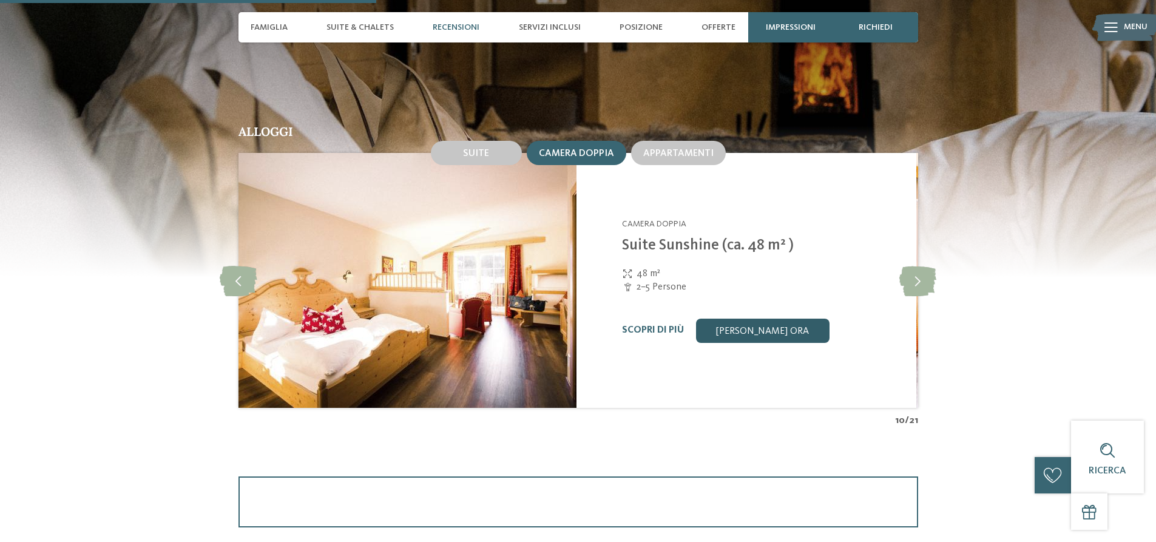
click at [761, 333] on link "[PERSON_NAME] ora" at bounding box center [763, 331] width 134 height 24
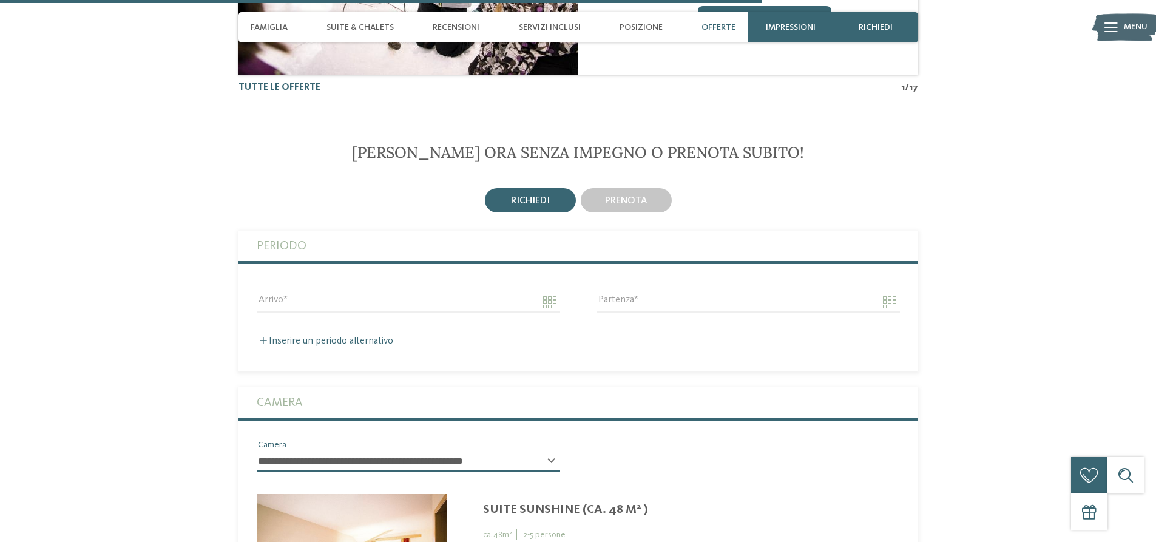
scroll to position [2613, 0]
